Goal: Feedback & Contribution: Leave review/rating

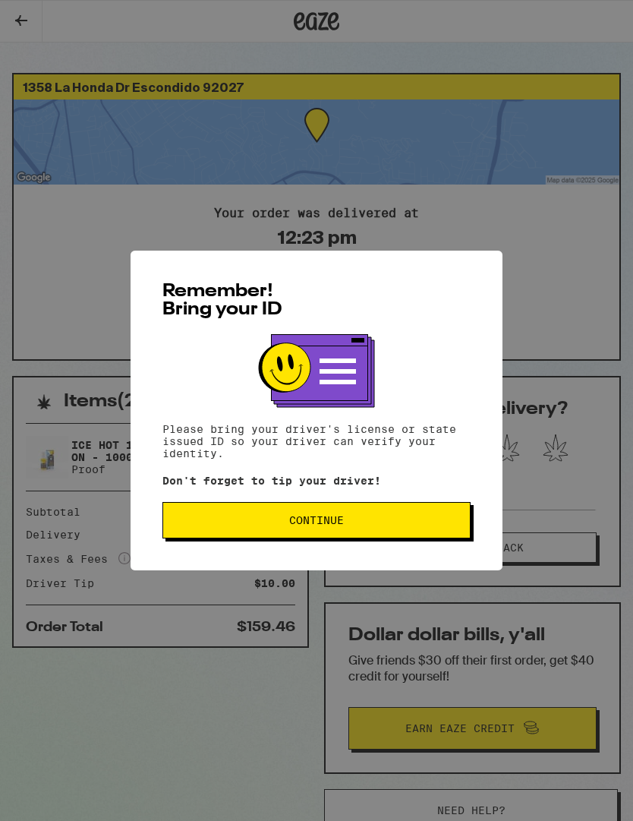
click at [344, 525] on span "Continue" at bounding box center [316, 520] width 55 height 11
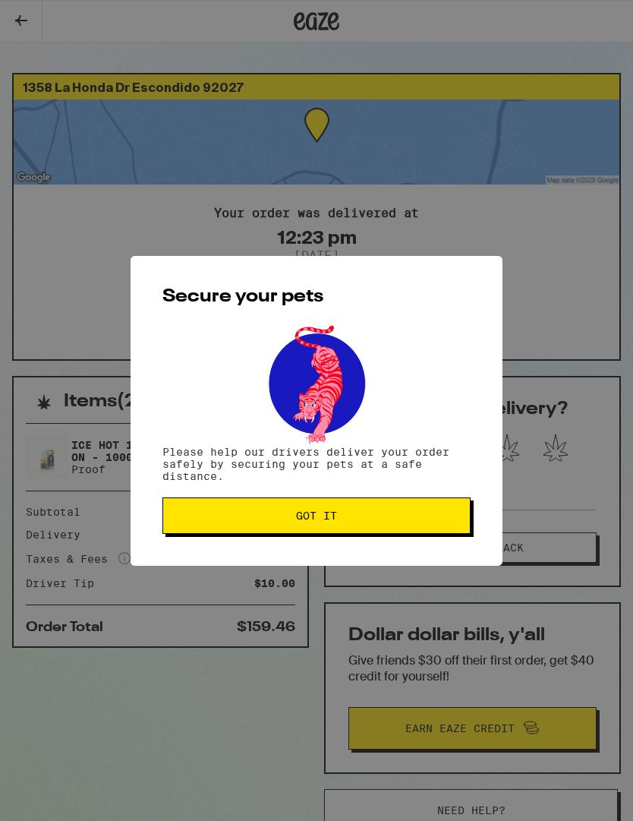
click at [364, 530] on button "Got it" at bounding box center [316, 515] width 308 height 36
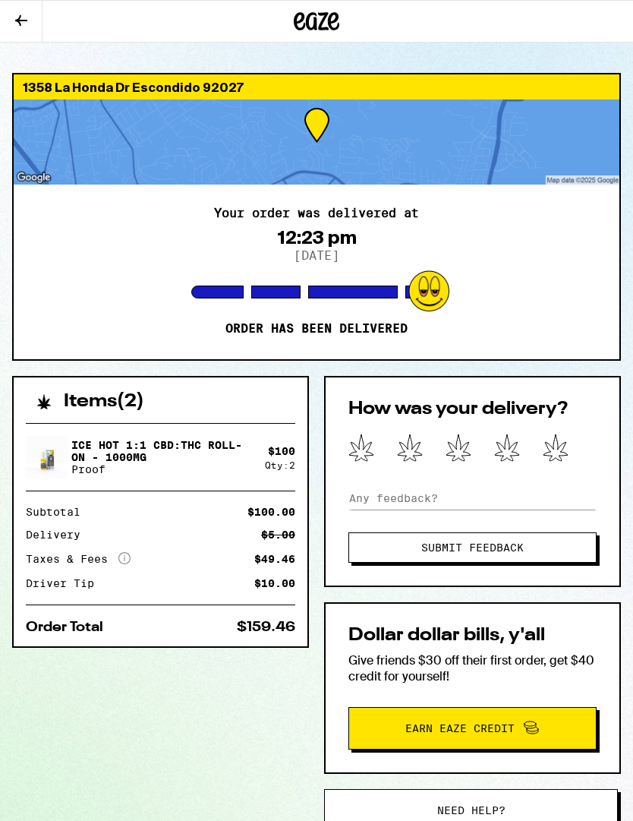
click at [563, 446] on icon at bounding box center [556, 448] width 26 height 28
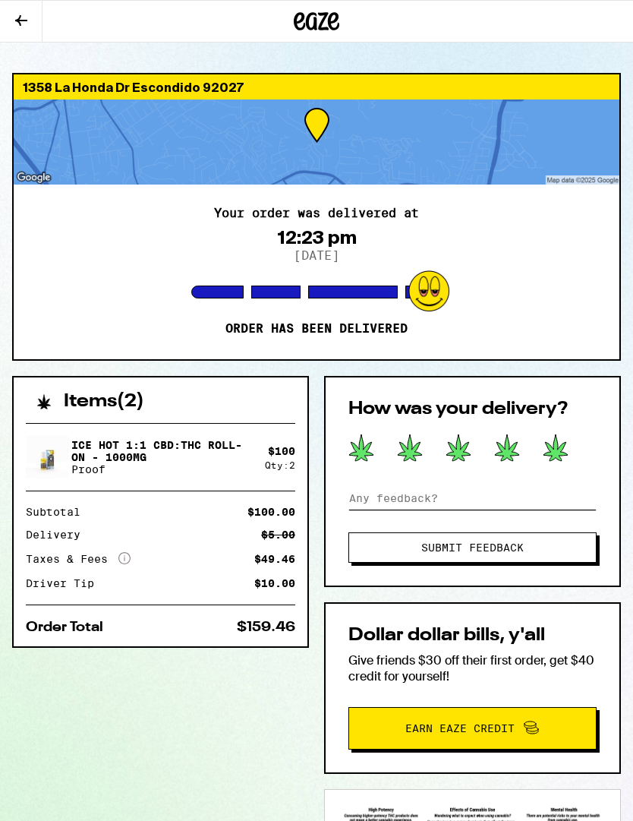
click at [365, 500] on input at bounding box center [472, 498] width 248 height 23
click at [632, 121] on div "1358 La Honda Dr Escondido 92027 Your order was delivered at 12:23 pm [DATE] Or…" at bounding box center [316, 527] width 633 height 909
click at [363, 493] on input at bounding box center [472, 498] width 248 height 23
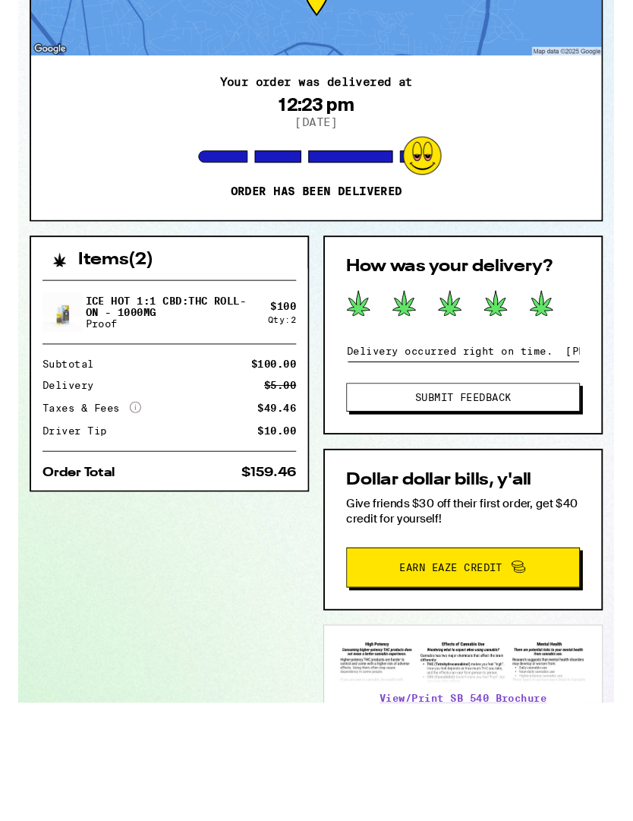
type input "Delivery occurred right on time. [PERSON_NAME] explained the process to me for …"
click at [467, 542] on span "Submit Feedback" at bounding box center [472, 547] width 102 height 11
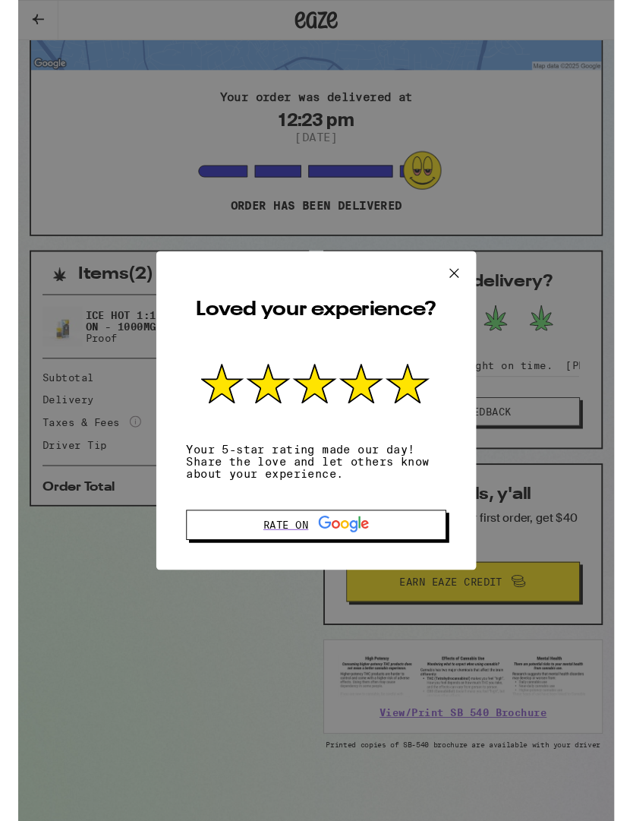
scroll to position [98, 0]
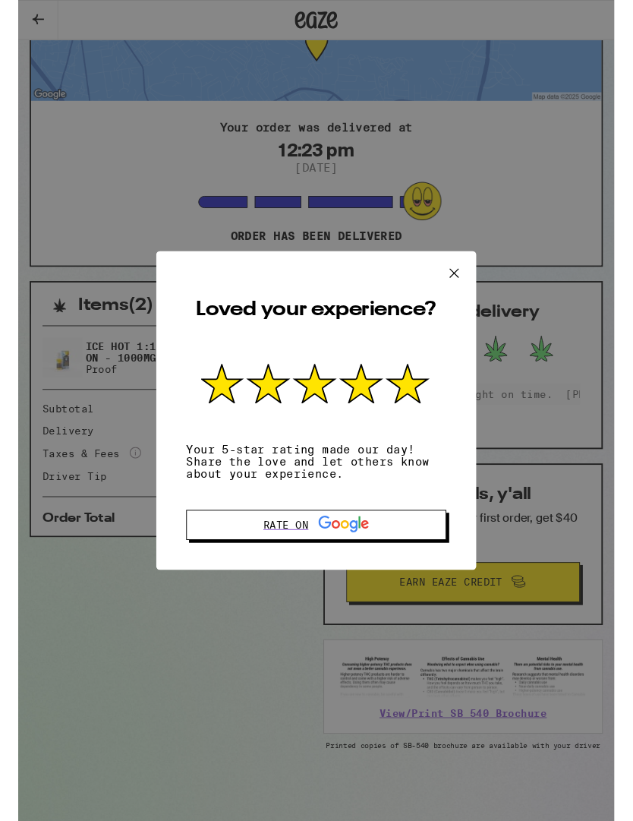
click at [464, 285] on icon at bounding box center [463, 289] width 9 height 9
